Goal: Transaction & Acquisition: Purchase product/service

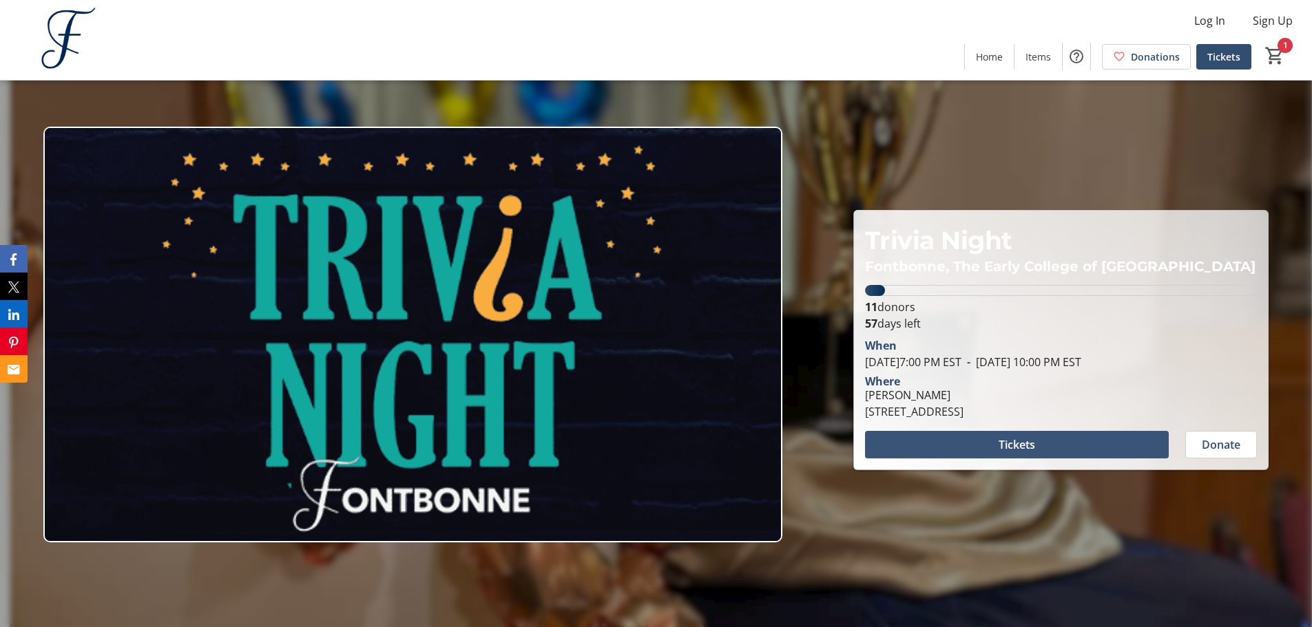
click at [1083, 457] on span at bounding box center [1017, 444] width 304 height 33
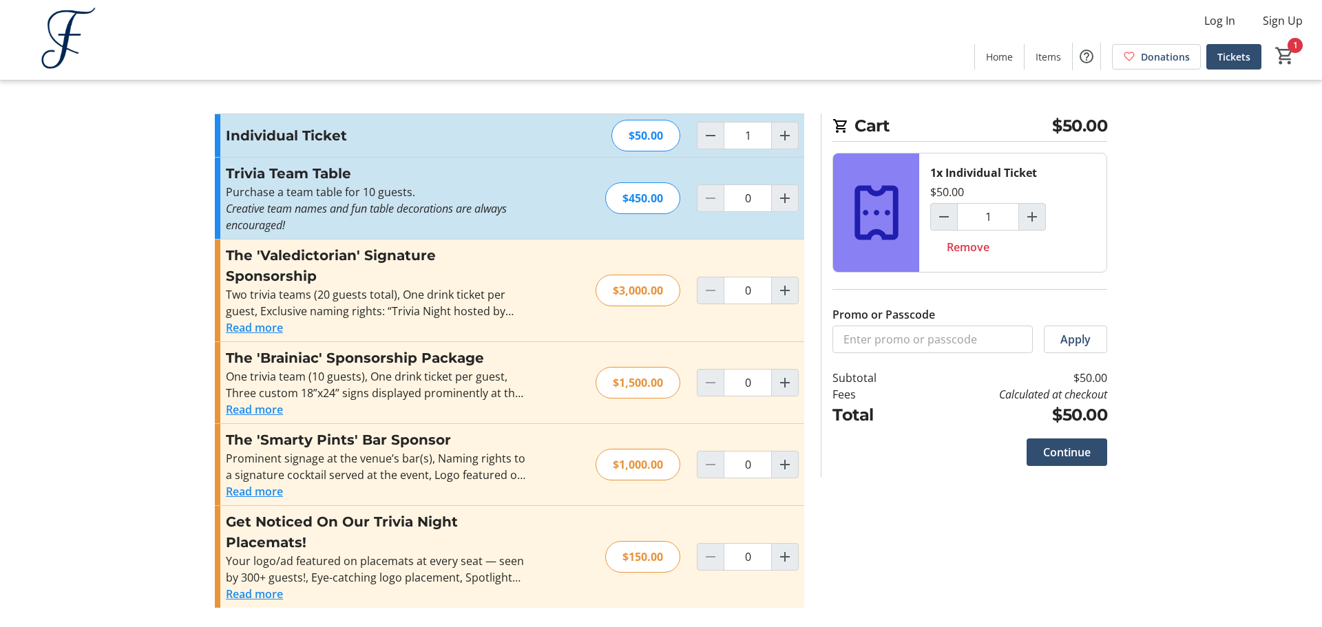
click at [1304, 58] on div "1" at bounding box center [1287, 56] width 52 height 27
click at [1292, 54] on mat-icon "1" at bounding box center [1284, 55] width 21 height 21
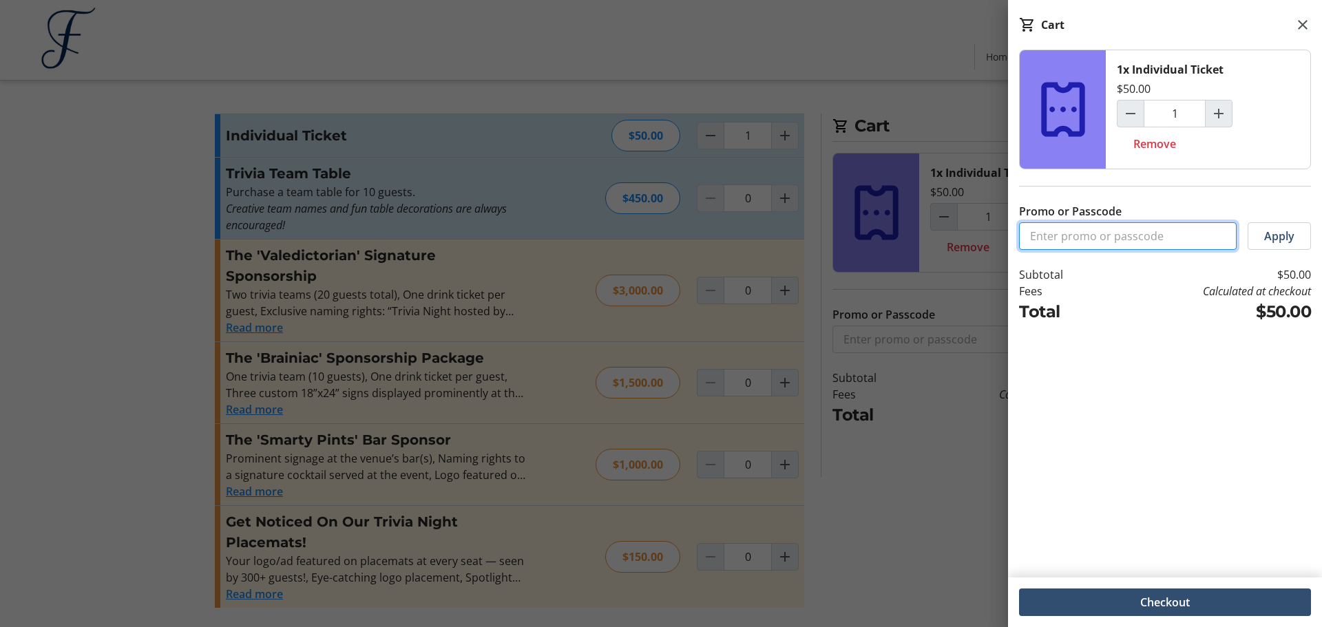
click at [1066, 233] on input "Promo or Passcode" at bounding box center [1128, 236] width 218 height 28
paste input "ALCTRIVIA25"
type input "ALCTRIVIA25"
click at [1251, 246] on span at bounding box center [1279, 236] width 62 height 33
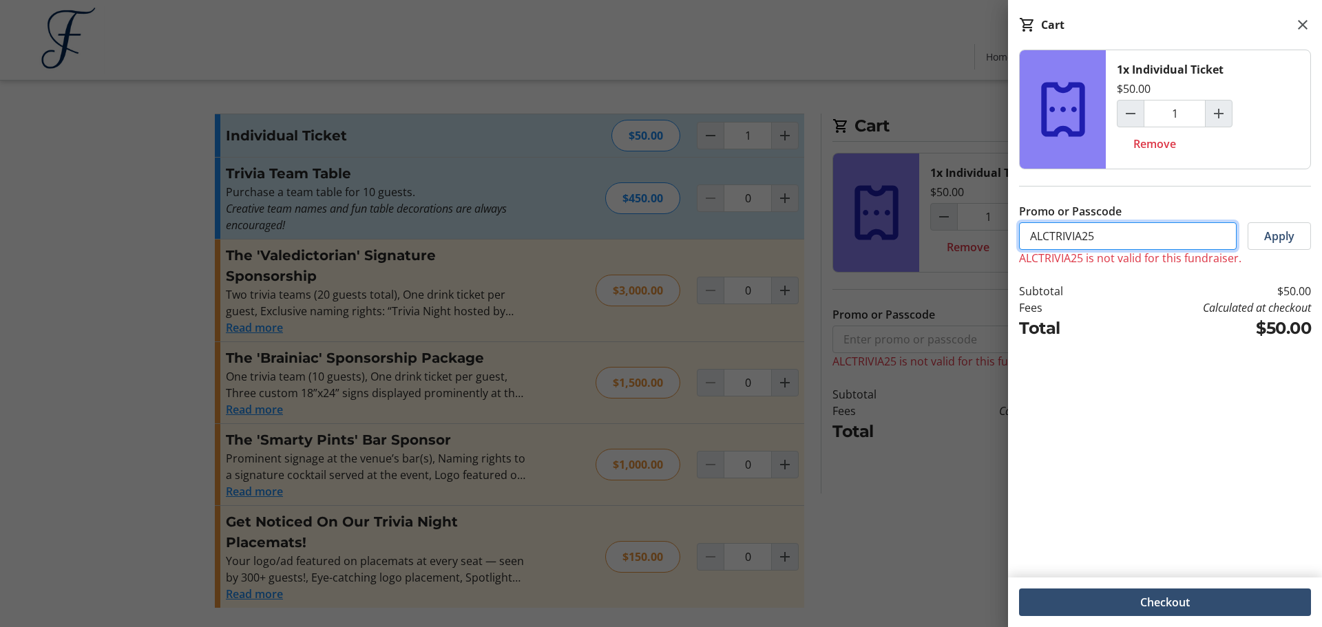
click at [1035, 232] on input "ALCTRIVIA25" at bounding box center [1128, 236] width 218 height 28
click at [1031, 235] on input "ALCTRIVIA25" at bounding box center [1128, 236] width 218 height 28
click at [1029, 235] on input "ALCTRIVIA25" at bounding box center [1128, 236] width 218 height 28
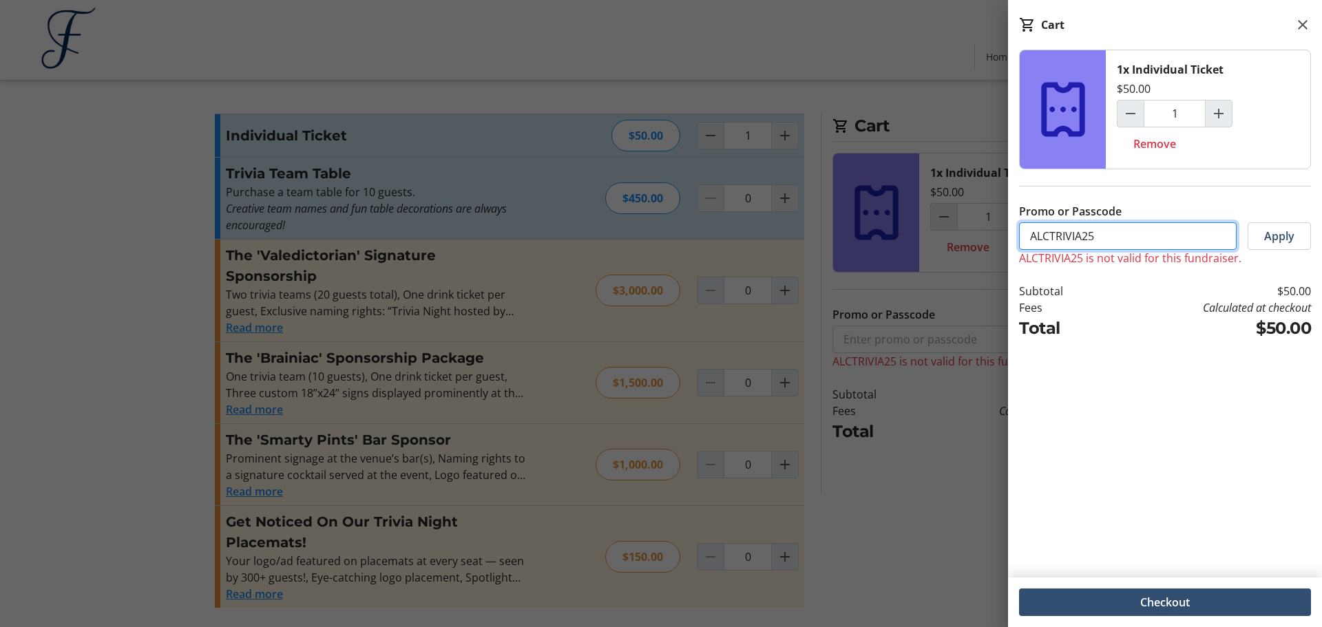
click at [1029, 235] on input "ALCTRIVIA25" at bounding box center [1128, 236] width 218 height 28
click at [1027, 235] on input "ALCTRIVIA25" at bounding box center [1128, 236] width 218 height 28
click at [1159, 246] on input "ALCTRIVIA25" at bounding box center [1128, 236] width 218 height 28
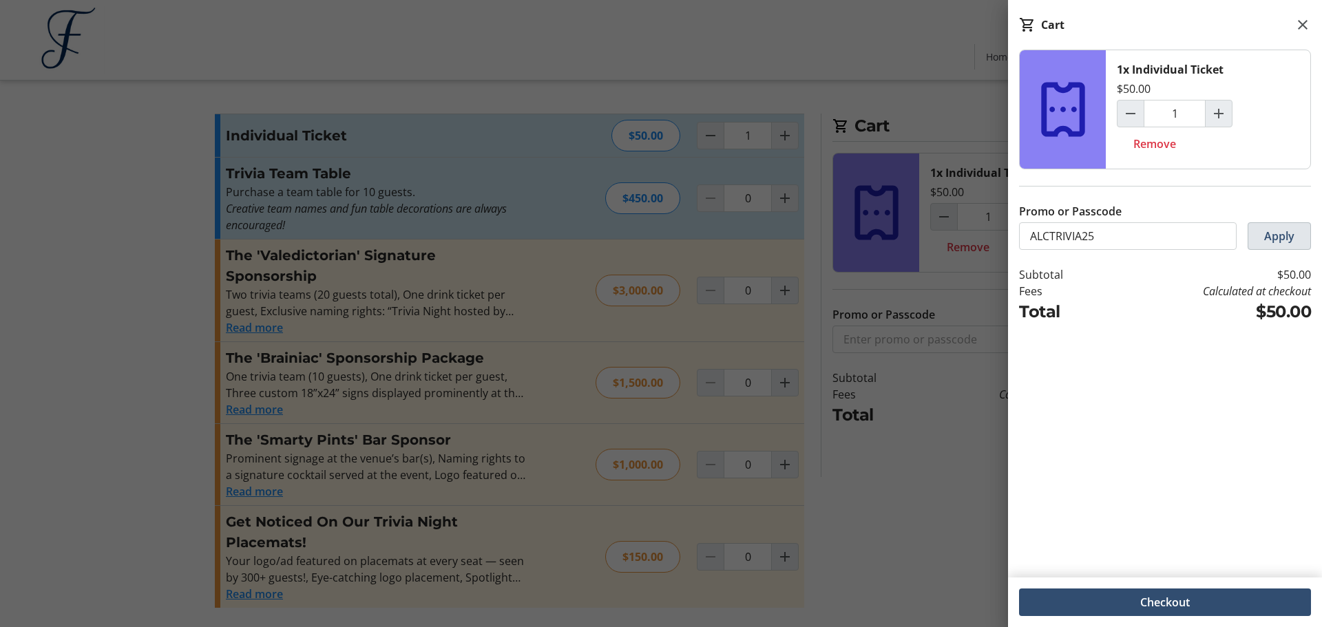
click at [1291, 246] on span at bounding box center [1279, 236] width 62 height 33
click at [1242, 344] on div "1x Individual Ticket $50.00 1 Remove Promo or Passcode ALCTRIVIA25 Apply Subtot…" at bounding box center [1165, 306] width 314 height 512
